Goal: Task Accomplishment & Management: Complete application form

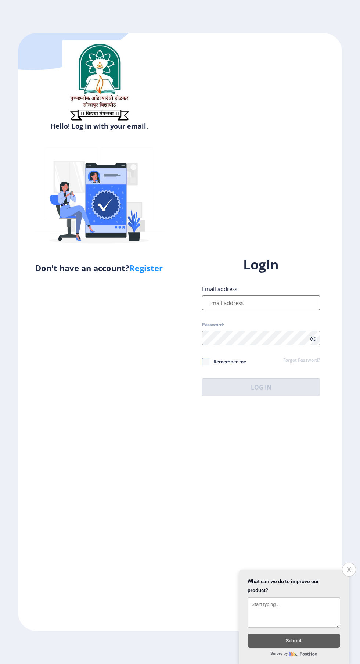
click at [271, 310] on input "Email address:" at bounding box center [261, 303] width 118 height 15
type input "msnaiknaware@gmail.com"
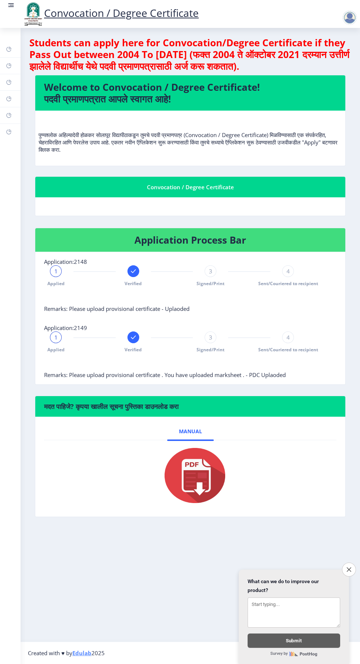
click at [207, 276] on div "3" at bounding box center [211, 271] width 12 height 12
click at [215, 272] on div "3" at bounding box center [211, 271] width 12 height 12
click at [218, 350] on span "Signed/Print" at bounding box center [211, 350] width 28 height 6
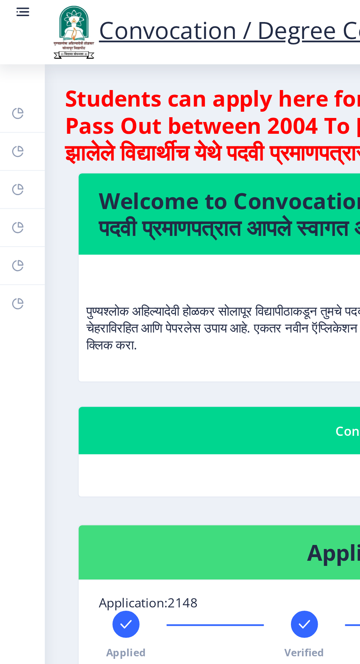
click at [12, 5] on rect at bounding box center [12, 5] width 4 height 1
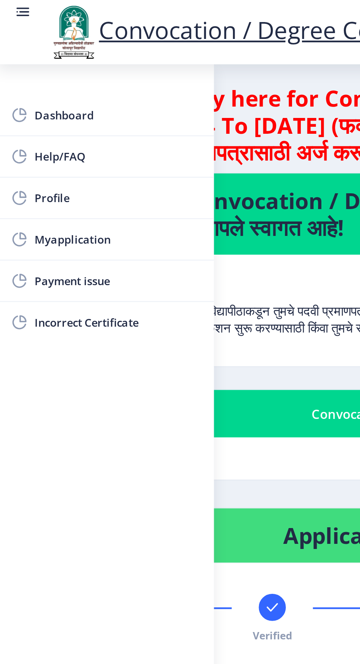
click at [57, 108] on span "Myapplication" at bounding box center [52, 104] width 72 height 9
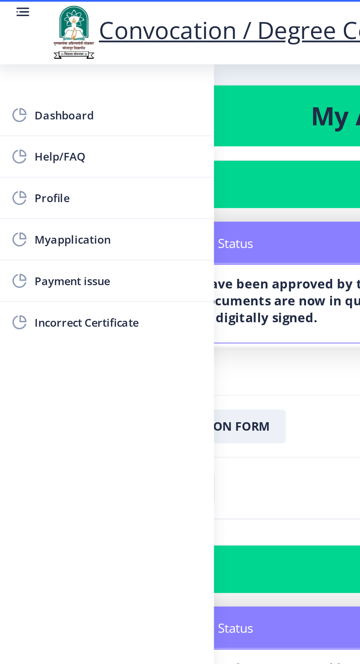
click at [12, 5] on rect at bounding box center [12, 5] width 4 height 1
